Goal: Share content: Share content

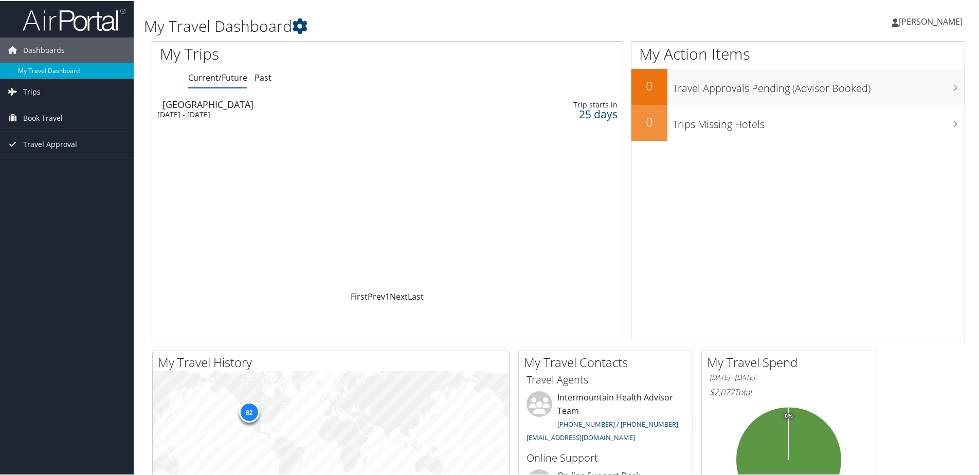
click at [210, 104] on div "[GEOGRAPHIC_DATA]" at bounding box center [306, 103] width 287 height 9
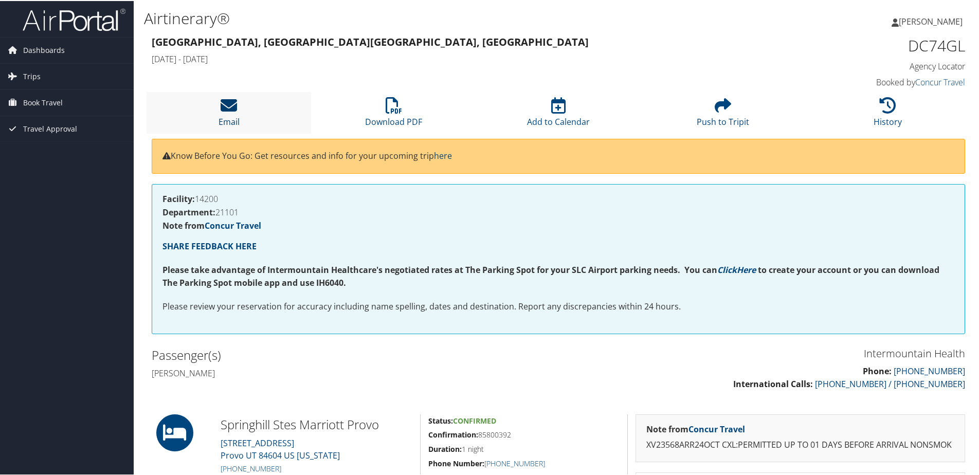
click at [234, 115] on link "Email" at bounding box center [229, 114] width 21 height 25
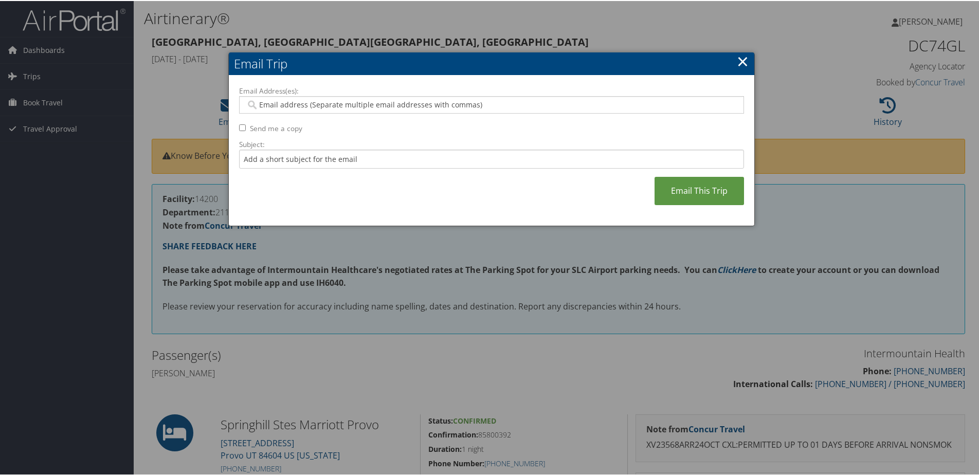
click at [509, 101] on input "Email Address(es):" at bounding box center [491, 104] width 491 height 10
type input "mandy10_21@hotmail.com"
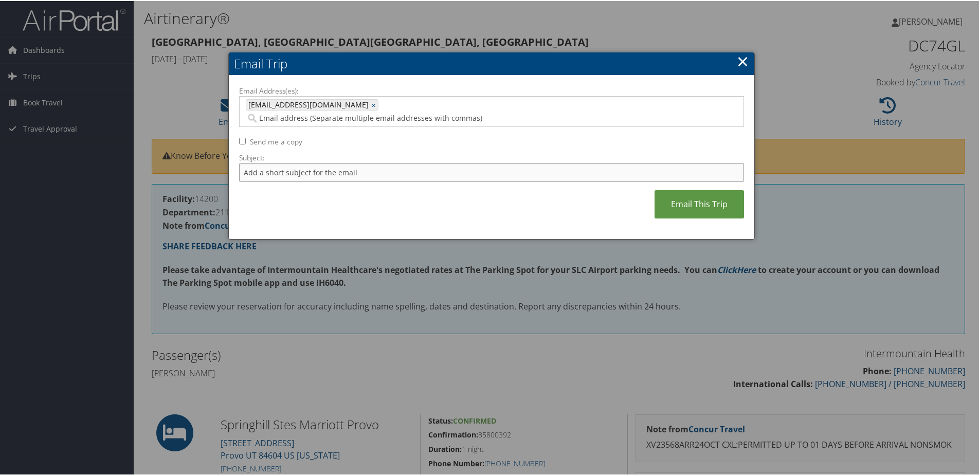
click at [286, 162] on input "Subject:" at bounding box center [491, 171] width 505 height 19
type input "state volleyball"
click at [698, 189] on link "Email This Trip" at bounding box center [700, 203] width 90 height 28
